Goal: Navigation & Orientation: Find specific page/section

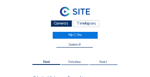
scroll to position [72, 0]
click at [55, 24] on div "Camera's" at bounding box center [61, 23] width 21 height 7
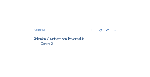
scroll to position [83, 0]
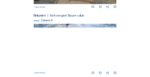
scroll to position [331, 0]
